Goal: Task Accomplishment & Management: Manage account settings

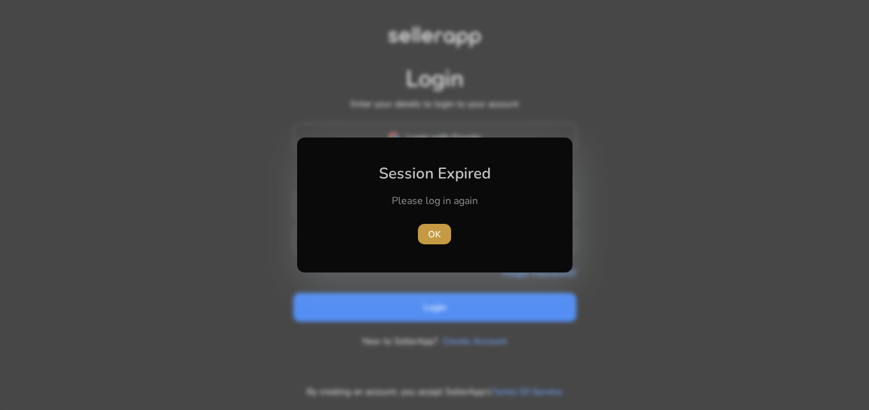
click at [446, 231] on span "button" at bounding box center [434, 233] width 33 height 31
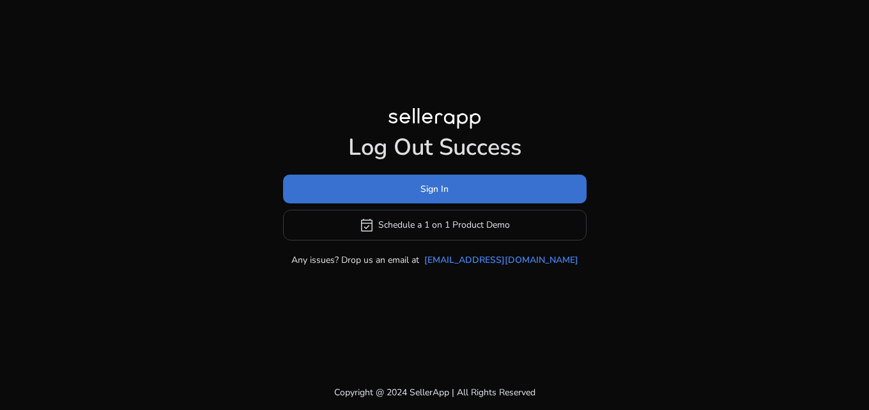
click at [422, 184] on span "Sign In" at bounding box center [434, 188] width 28 height 13
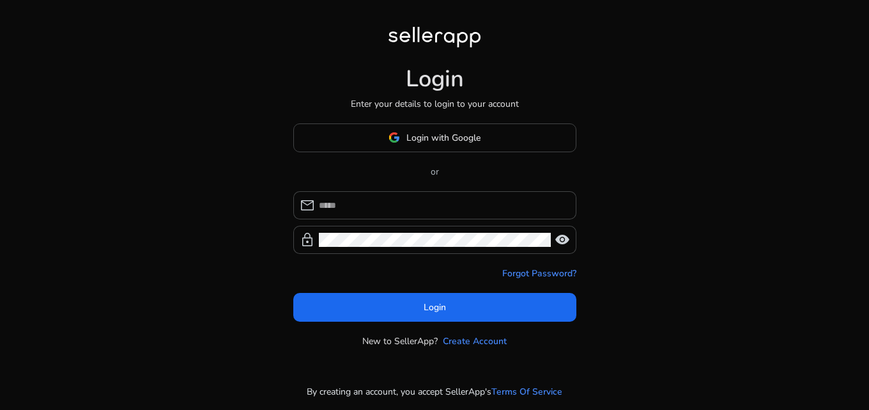
click at [409, 119] on div "Login Enter your details to login to your account Login with Google or mail loc…" at bounding box center [434, 187] width 303 height 374
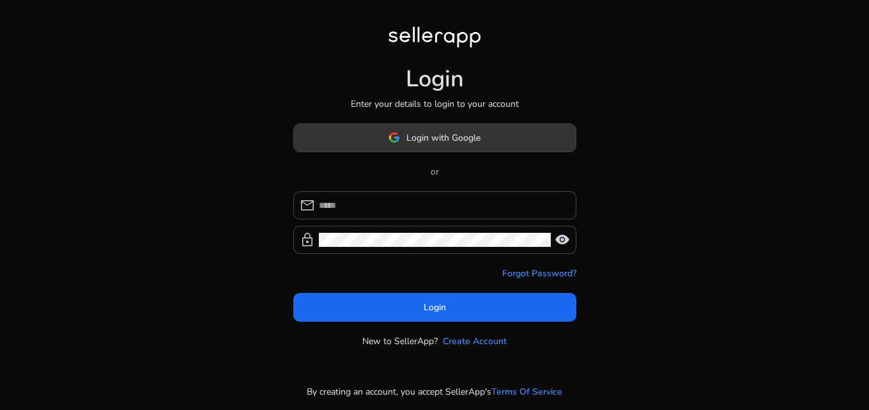
click at [411, 134] on span "Login with Google" at bounding box center [443, 137] width 74 height 13
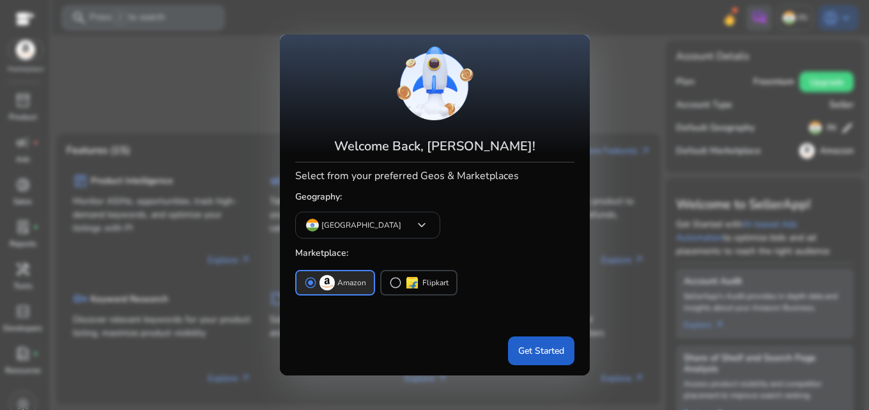
click at [514, 355] on span at bounding box center [541, 350] width 66 height 31
